Goal: Transaction & Acquisition: Purchase product/service

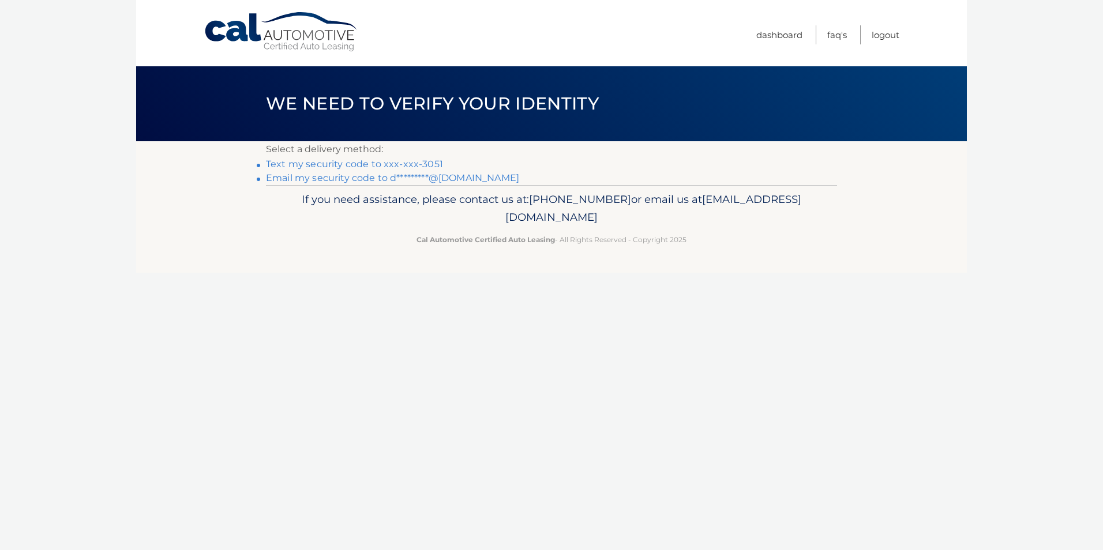
click at [424, 162] on link "Text my security code to xxx-xxx-3051" at bounding box center [354, 164] width 177 height 11
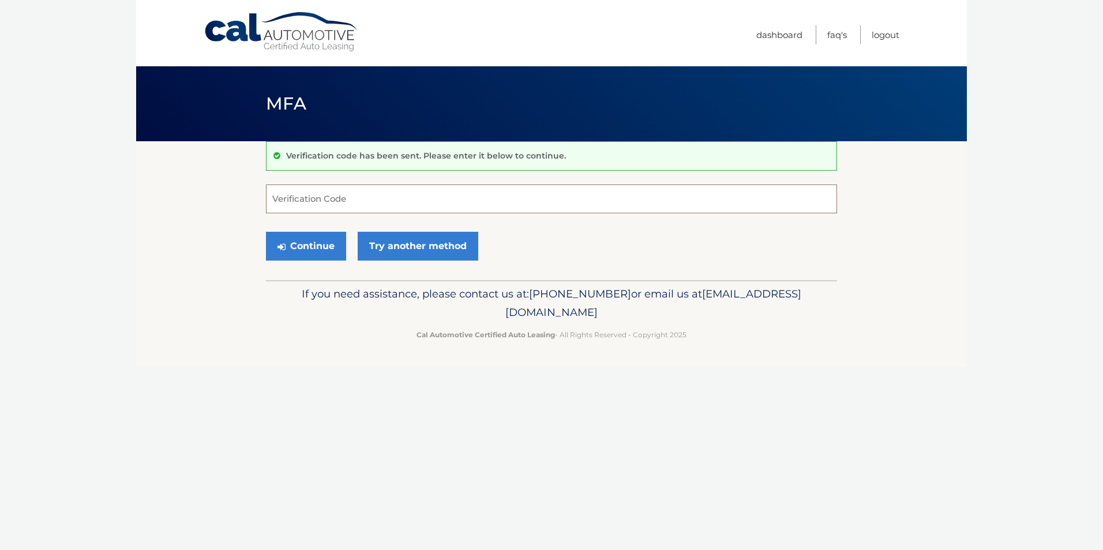
click at [396, 196] on input "Verification Code" at bounding box center [551, 199] width 571 height 29
click at [377, 201] on input "Verification Code" at bounding box center [551, 199] width 571 height 29
type input "028603"
click at [302, 249] on button "Continue" at bounding box center [306, 246] width 80 height 29
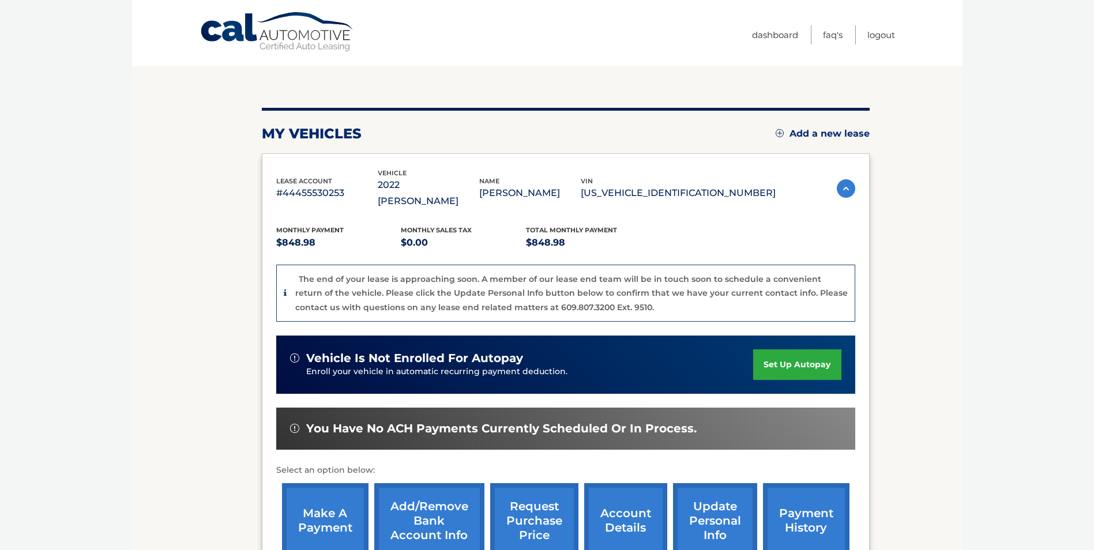
scroll to position [115, 0]
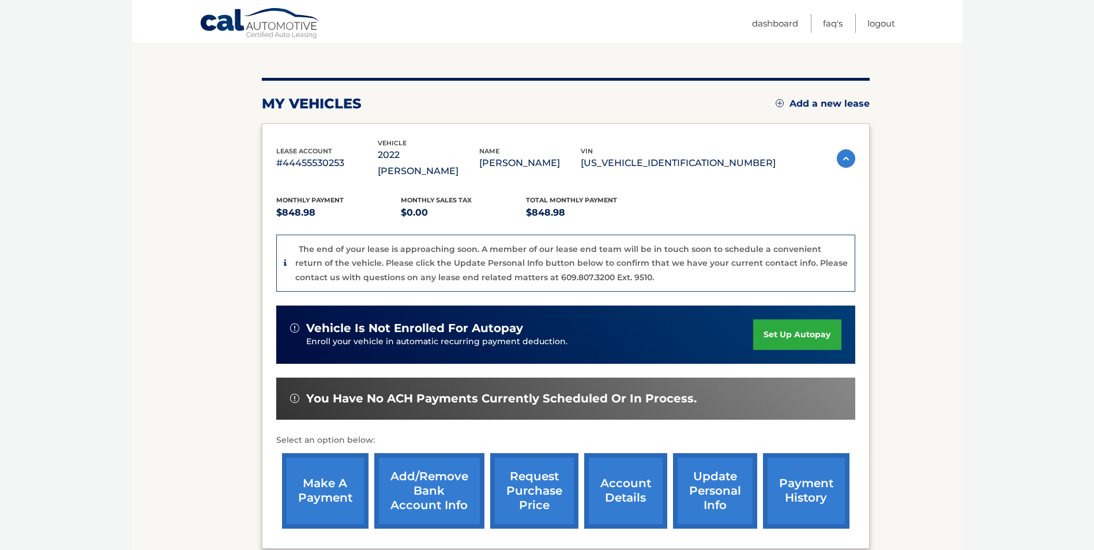
click at [316, 472] on link "make a payment" at bounding box center [325, 491] width 87 height 76
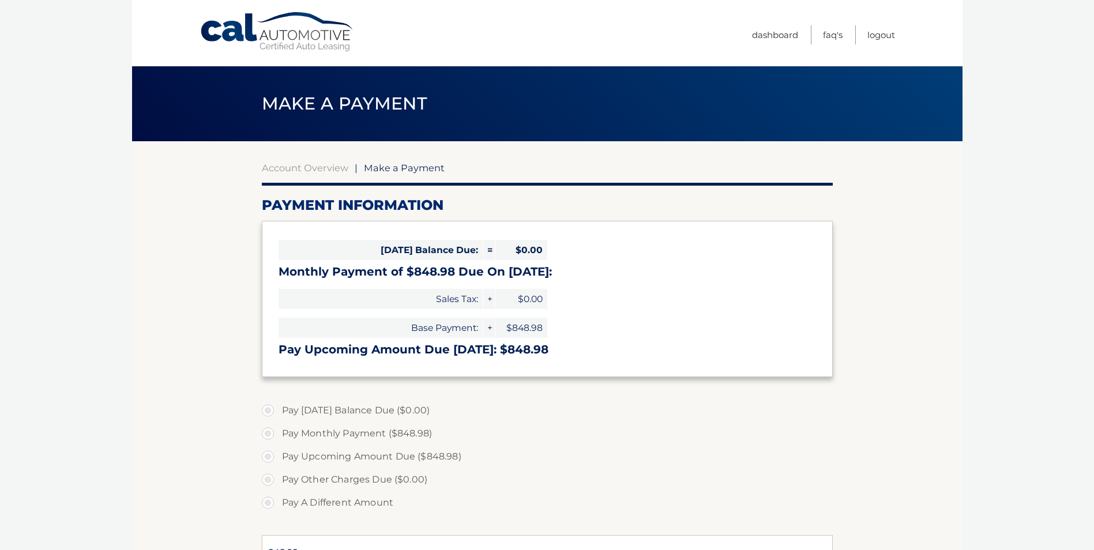
select select "NjY0MjVmNGQtNDZlOS00NjQ3LWFlNDgtZGQ3NWRlM2ZlYTZh"
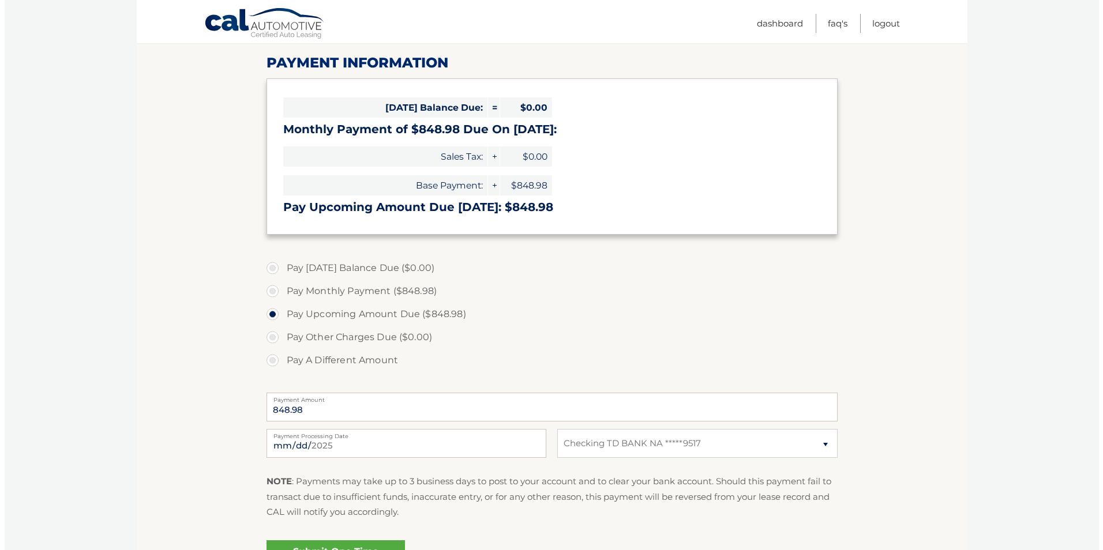
scroll to position [173, 0]
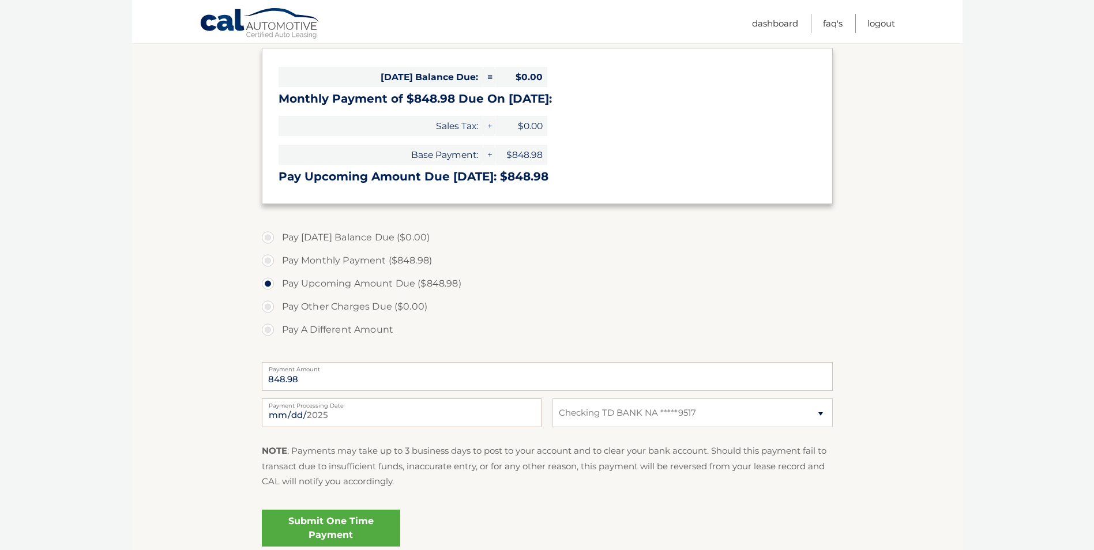
click at [339, 526] on link "Submit One Time Payment" at bounding box center [331, 528] width 138 height 37
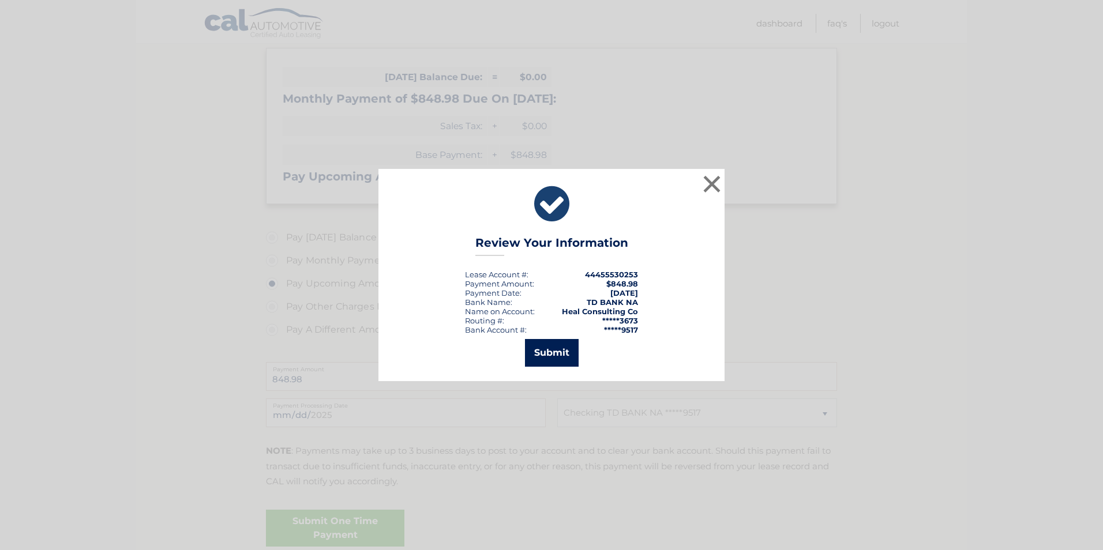
click at [554, 361] on button "Submit" at bounding box center [552, 353] width 54 height 28
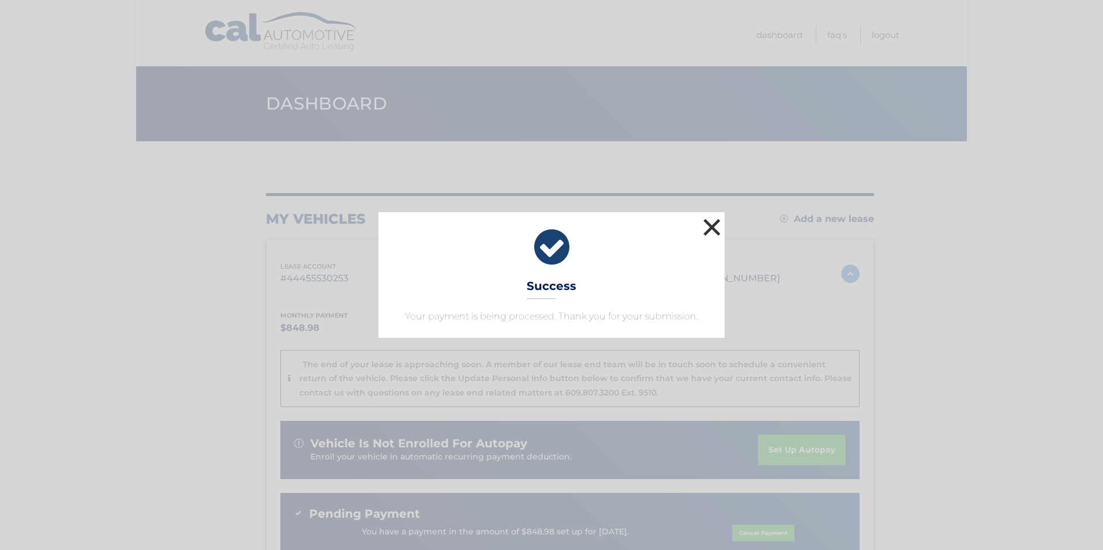
click at [711, 224] on button "×" at bounding box center [711, 227] width 23 height 23
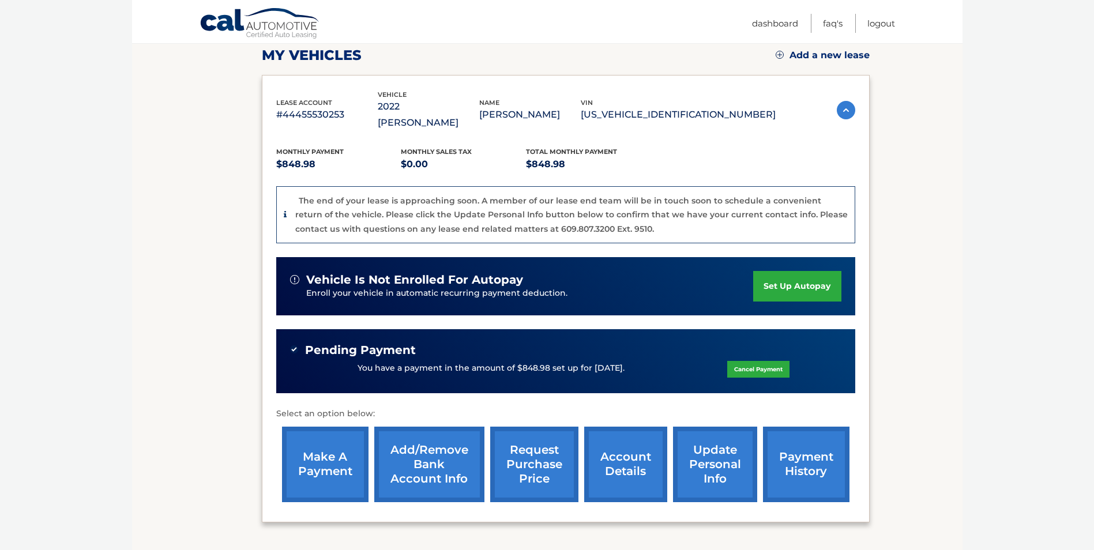
scroll to position [173, 0]
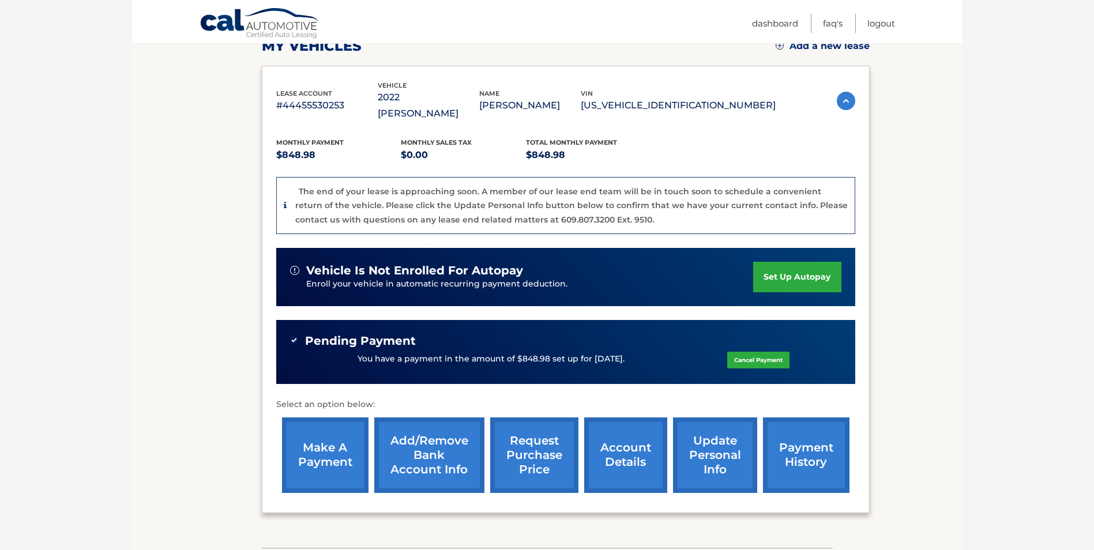
click at [614, 436] on link "account details" at bounding box center [625, 456] width 83 height 76
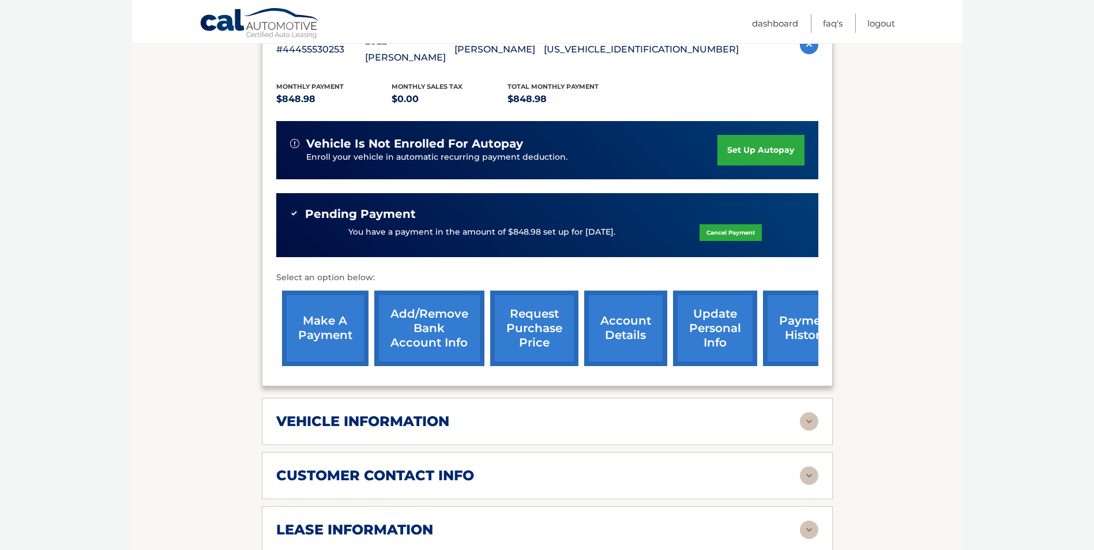
scroll to position [404, 0]
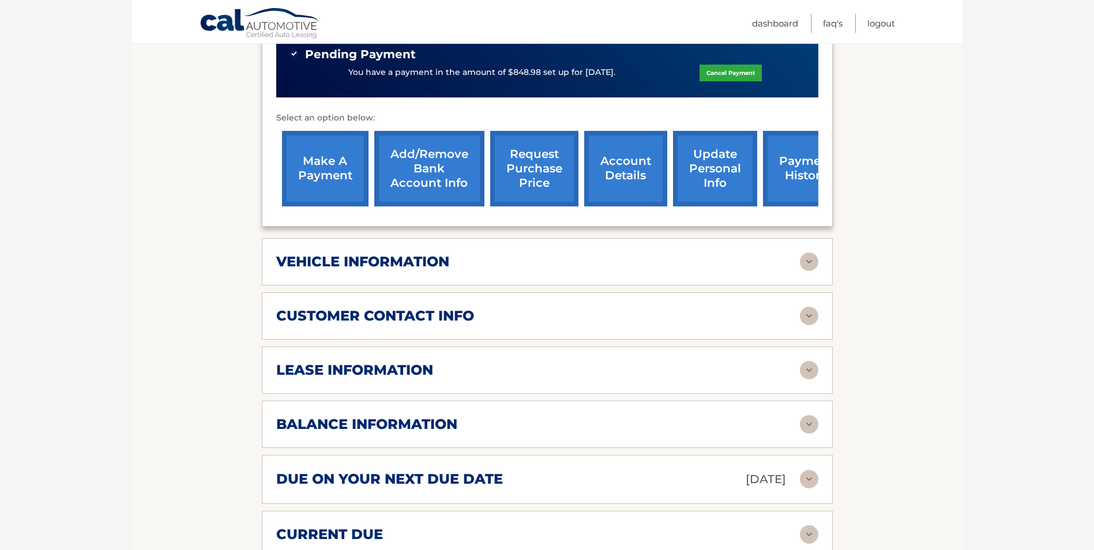
click at [815, 253] on img at bounding box center [809, 262] width 18 height 18
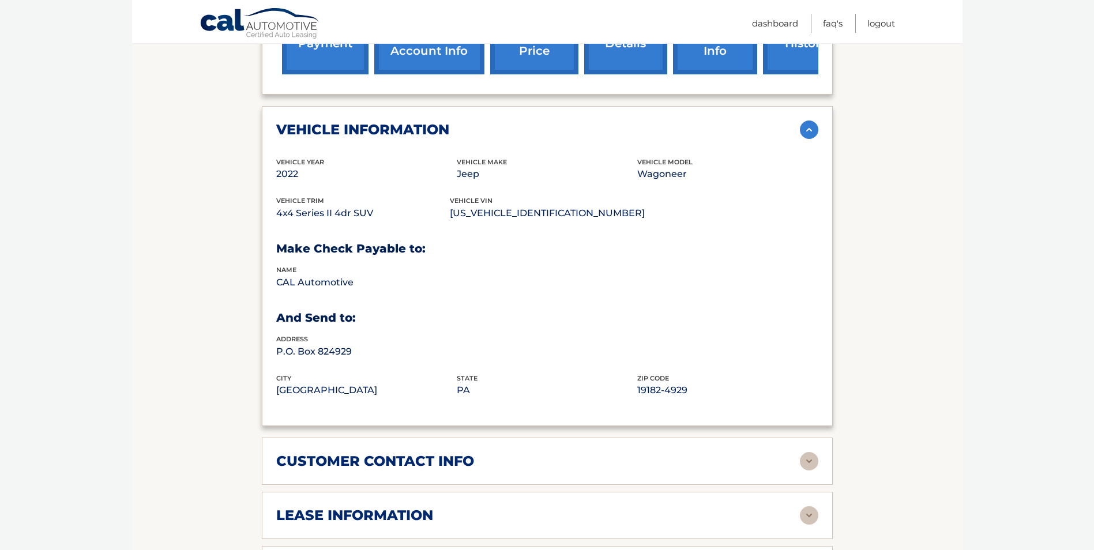
scroll to position [635, 0]
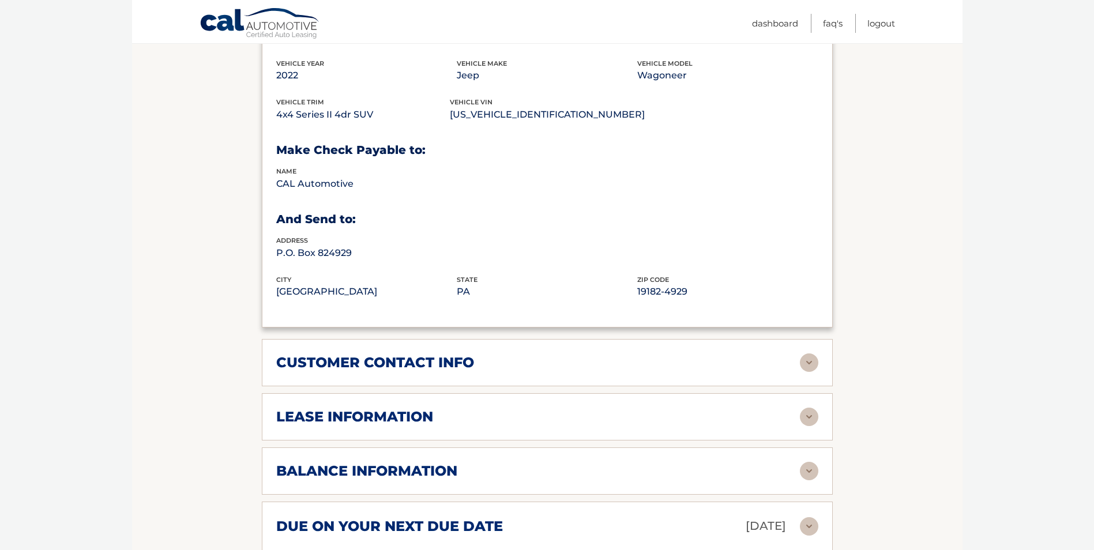
click at [809, 408] on img at bounding box center [809, 417] width 18 height 18
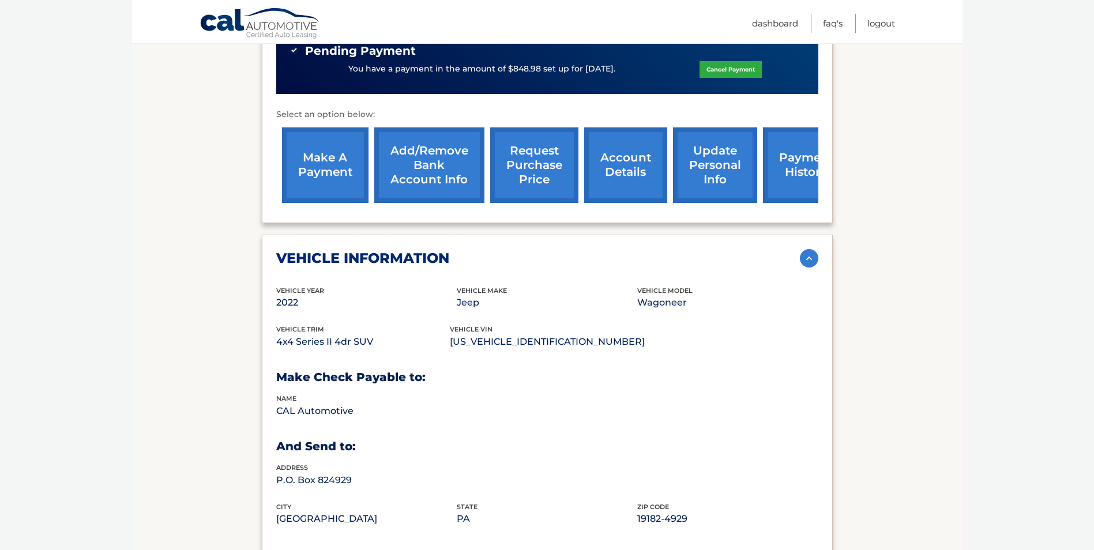
scroll to position [288, 0]
